Goal: Transaction & Acquisition: Purchase product/service

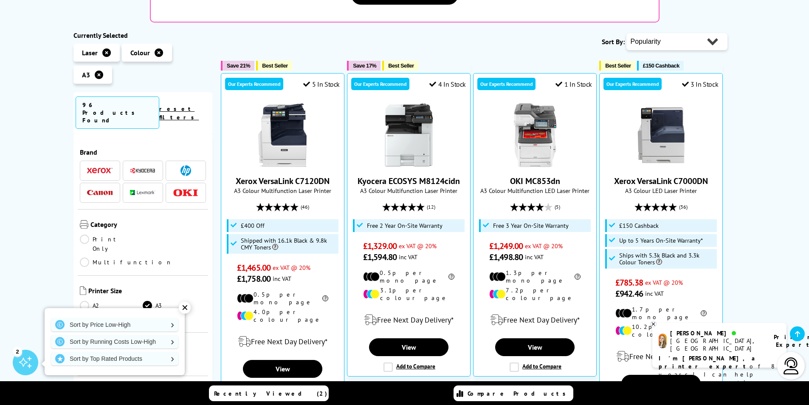
scroll to position [42, 0]
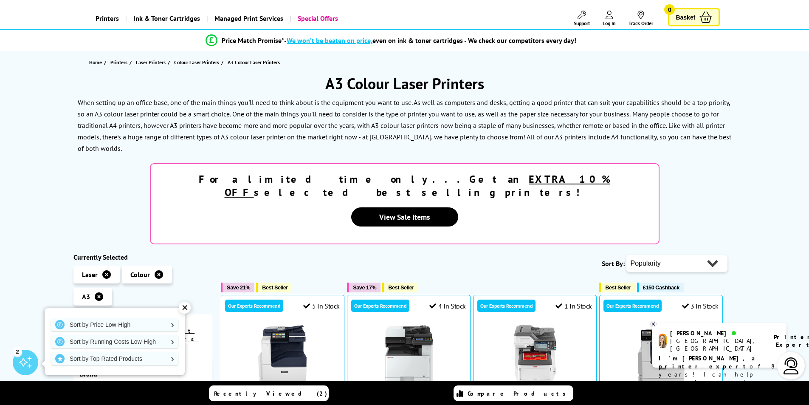
click at [100, 292] on icon at bounding box center [99, 296] width 8 height 8
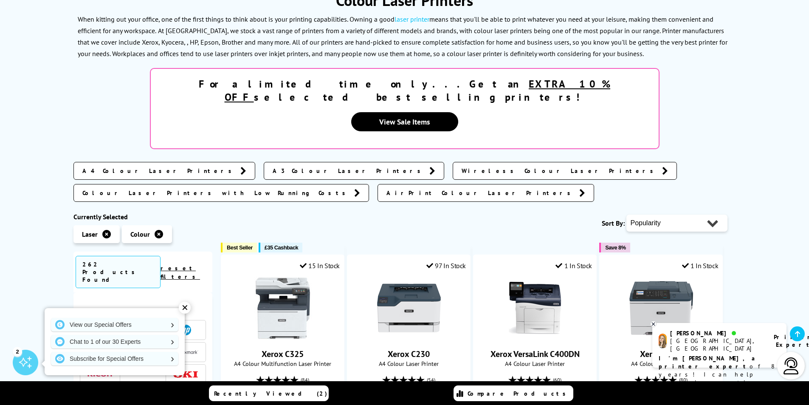
scroll to position [127, 0]
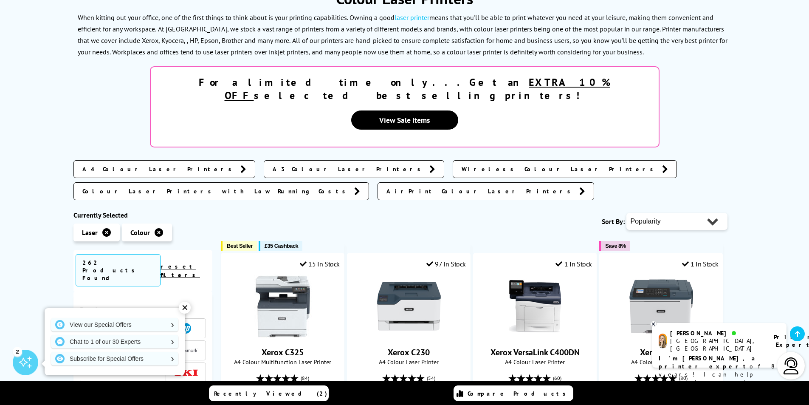
click at [141, 165] on span "A4 Colour Laser Printers" at bounding box center [159, 169] width 154 height 8
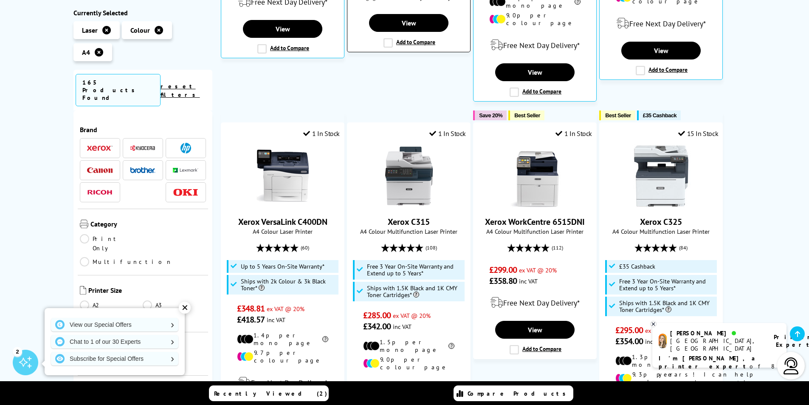
scroll to position [552, 0]
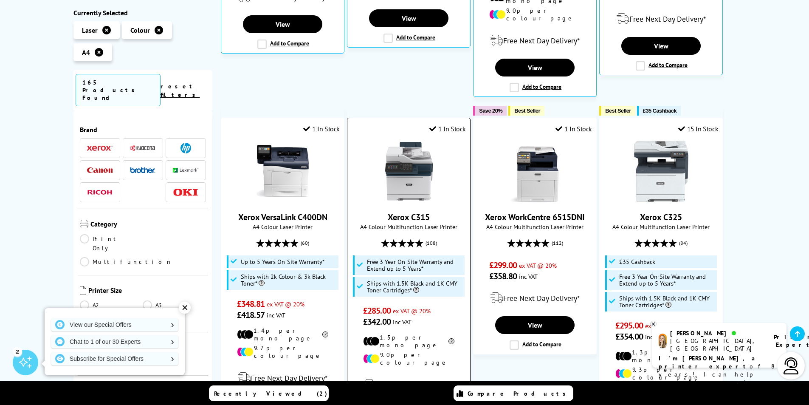
click at [404, 143] on img at bounding box center [409, 171] width 64 height 64
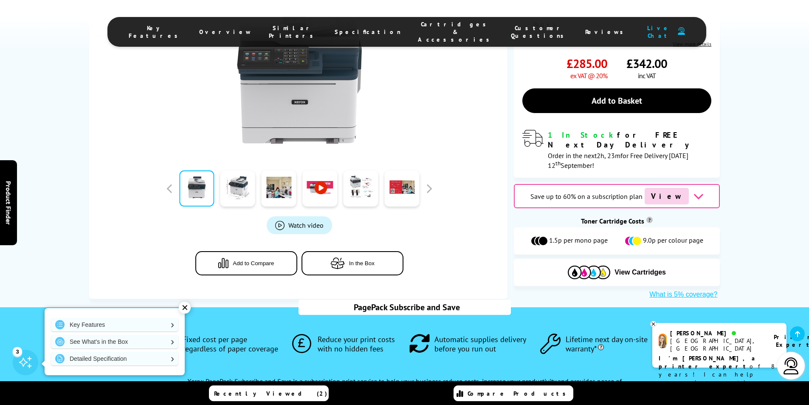
scroll to position [340, 0]
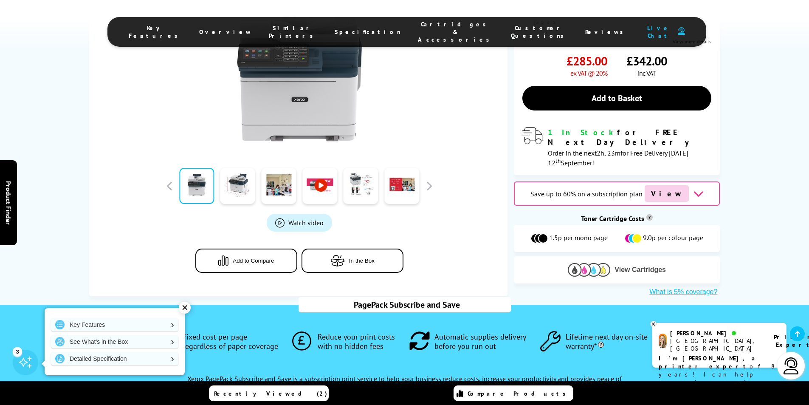
click at [619, 266] on span "View Cartridges" at bounding box center [640, 270] width 51 height 8
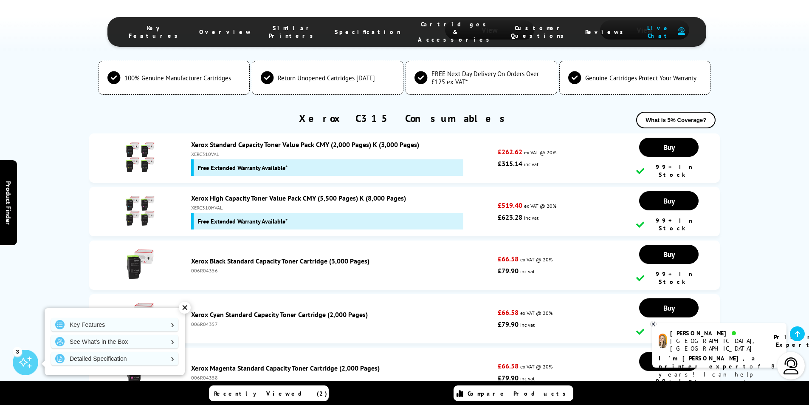
scroll to position [3050, 0]
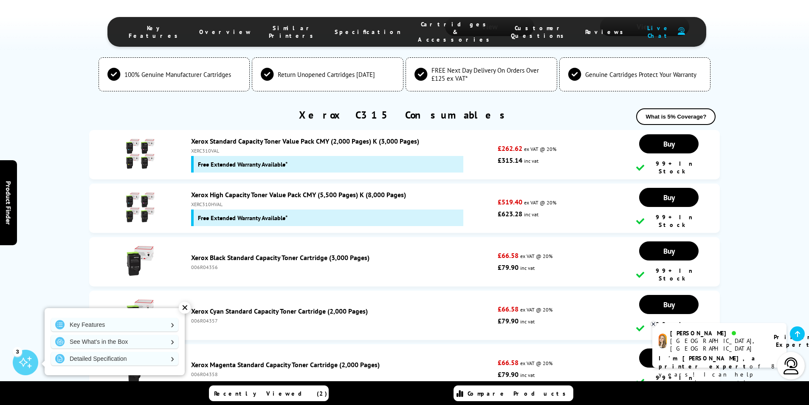
click at [136, 353] on img at bounding box center [140, 368] width 30 height 30
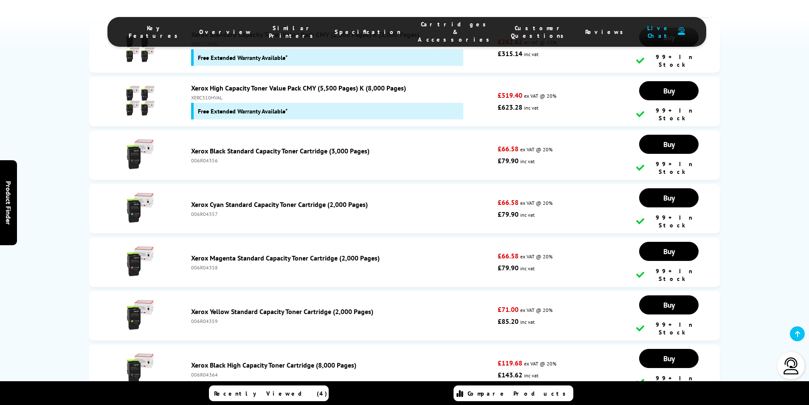
scroll to position [3050, 0]
